Goal: Transaction & Acquisition: Purchase product/service

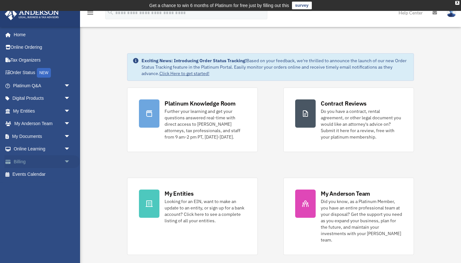
click at [40, 158] on link "Billing arrow_drop_down" at bounding box center [42, 161] width 76 height 13
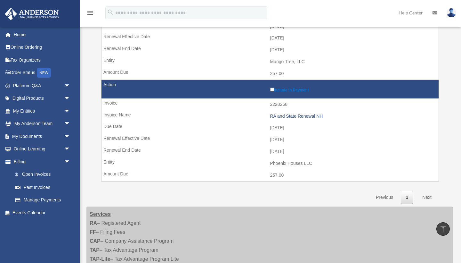
scroll to position [344, 0]
click at [272, 86] on td "Include in Payment" at bounding box center [270, 89] width 337 height 19
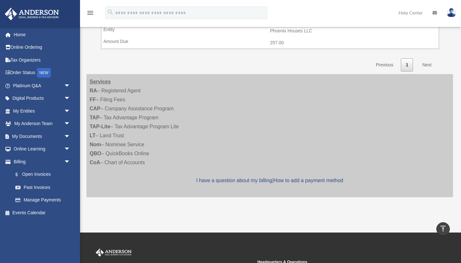
scroll to position [476, 0]
click at [425, 58] on link "Next" at bounding box center [427, 64] width 19 height 13
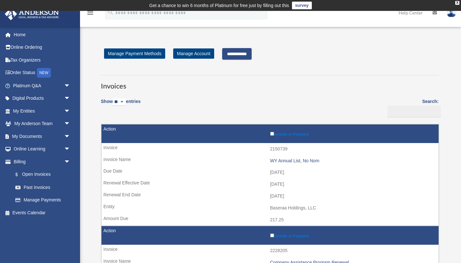
scroll to position [0, 0]
click at [233, 54] on input "**********" at bounding box center [236, 54] width 29 height 12
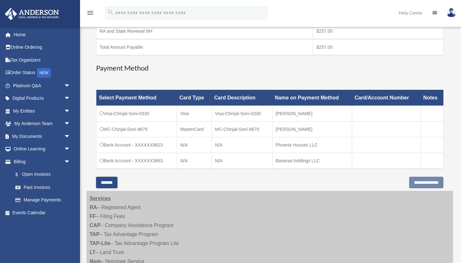
scroll to position [135, 0]
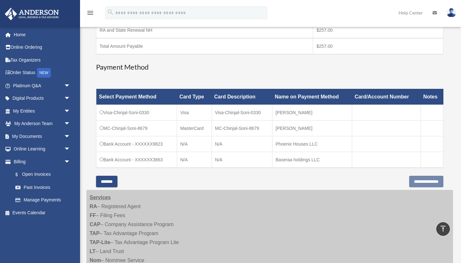
click at [157, 163] on td "Bank Account - XXXXXX3863" at bounding box center [136, 160] width 81 height 16
click at [416, 182] on input "**********" at bounding box center [426, 182] width 34 height 12
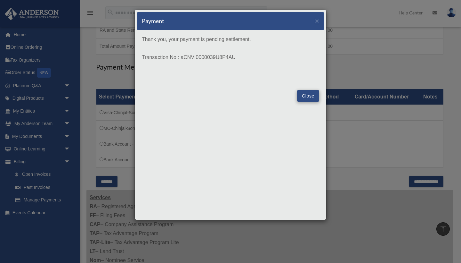
click at [305, 99] on button "Close" at bounding box center [308, 96] width 22 height 12
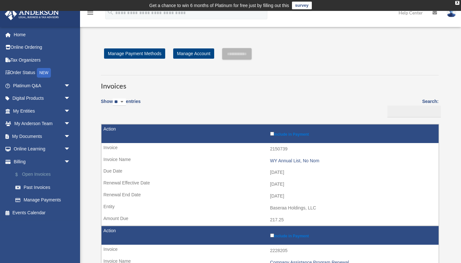
click at [43, 175] on link "$ Open Invoices" at bounding box center [44, 174] width 71 height 13
click at [92, 15] on icon "menu" at bounding box center [90, 13] width 8 height 8
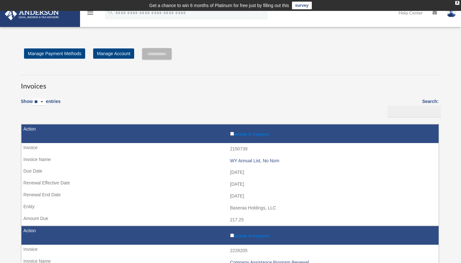
click at [451, 15] on img at bounding box center [452, 12] width 10 height 9
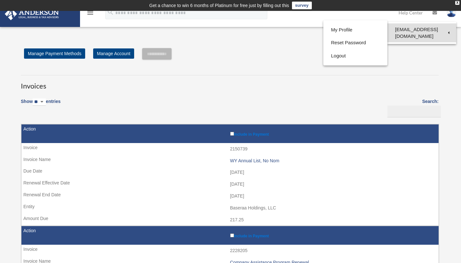
click at [429, 29] on link "[EMAIL_ADDRESS][DOMAIN_NAME]" at bounding box center [422, 32] width 69 height 19
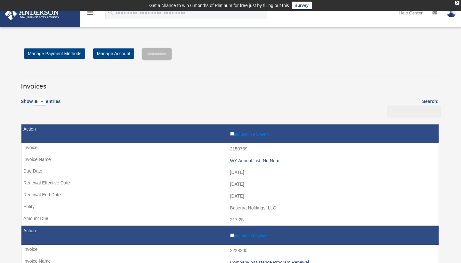
click at [450, 15] on img at bounding box center [452, 12] width 10 height 9
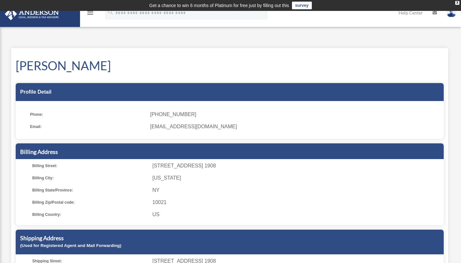
click at [450, 15] on img at bounding box center [452, 12] width 10 height 9
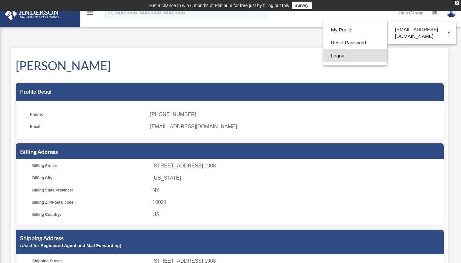
click at [343, 57] on link "Logout" at bounding box center [355, 55] width 64 height 13
